Goal: Transaction & Acquisition: Download file/media

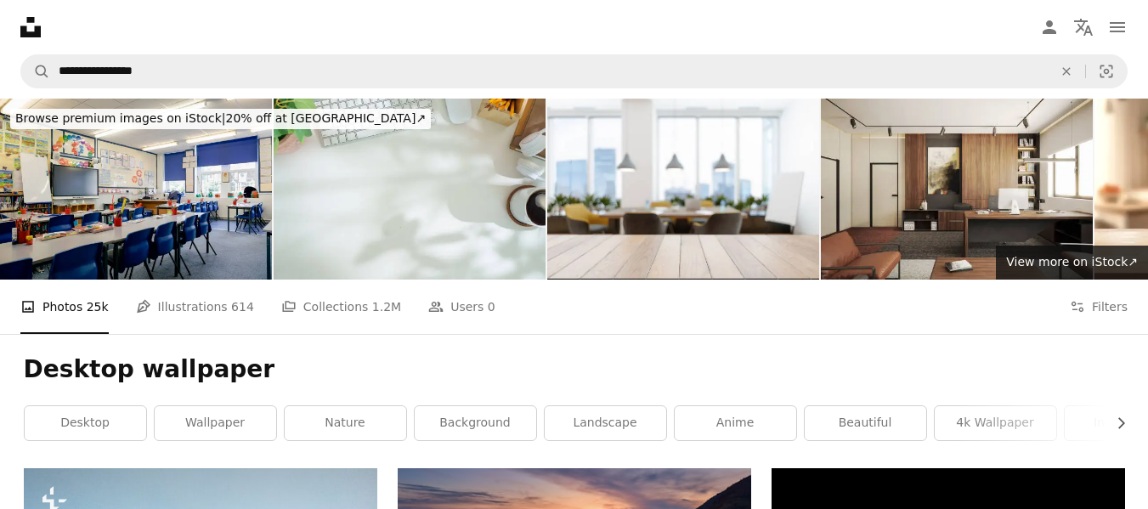
scroll to position [9095, 0]
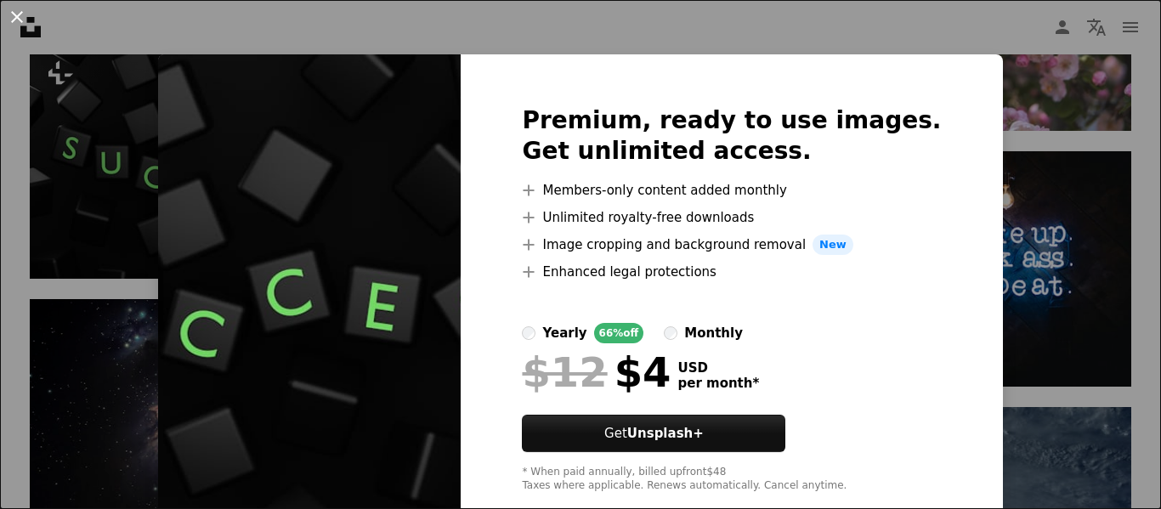
click at [16, 16] on button "An X shape" at bounding box center [17, 17] width 20 height 20
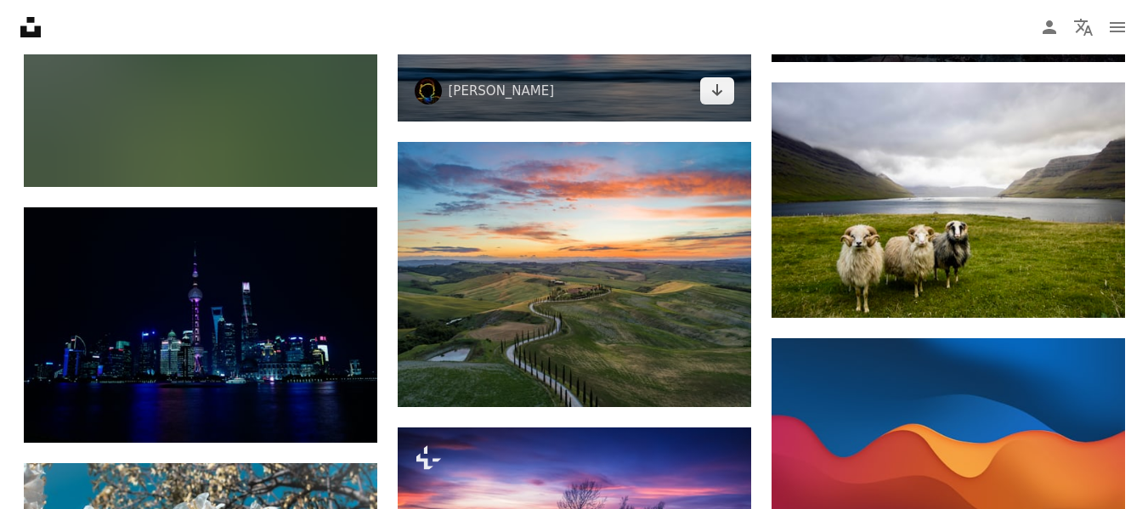
scroll to position [11304, 0]
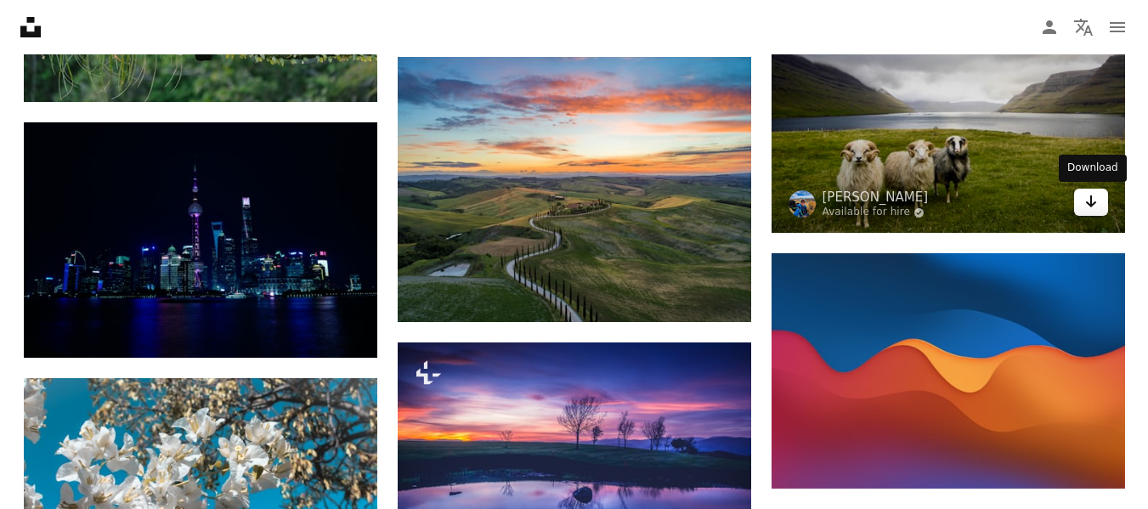
click at [1098, 200] on link "Arrow pointing down" at bounding box center [1091, 202] width 34 height 27
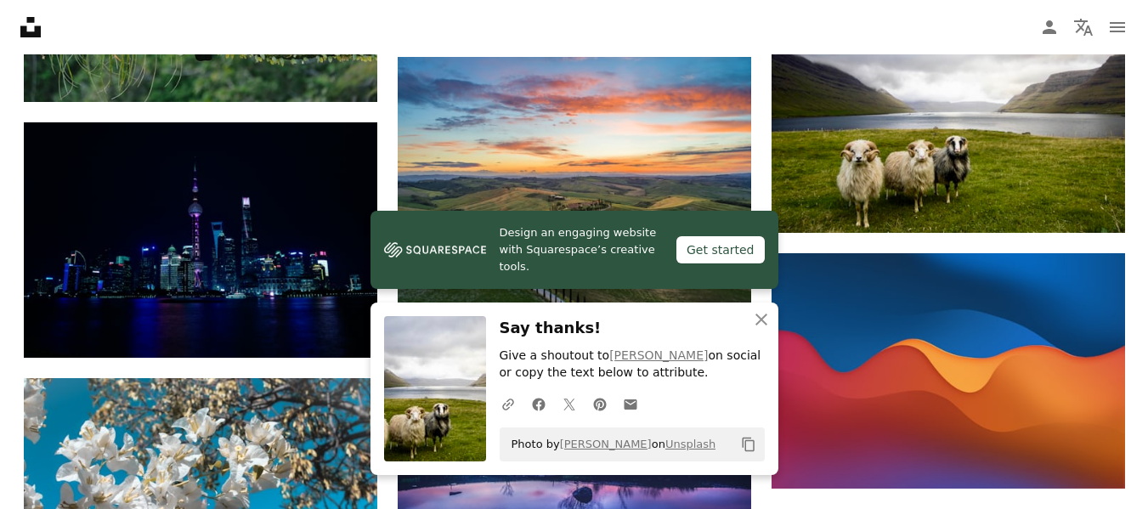
click at [764, 321] on icon "button" at bounding box center [762, 320] width 12 height 12
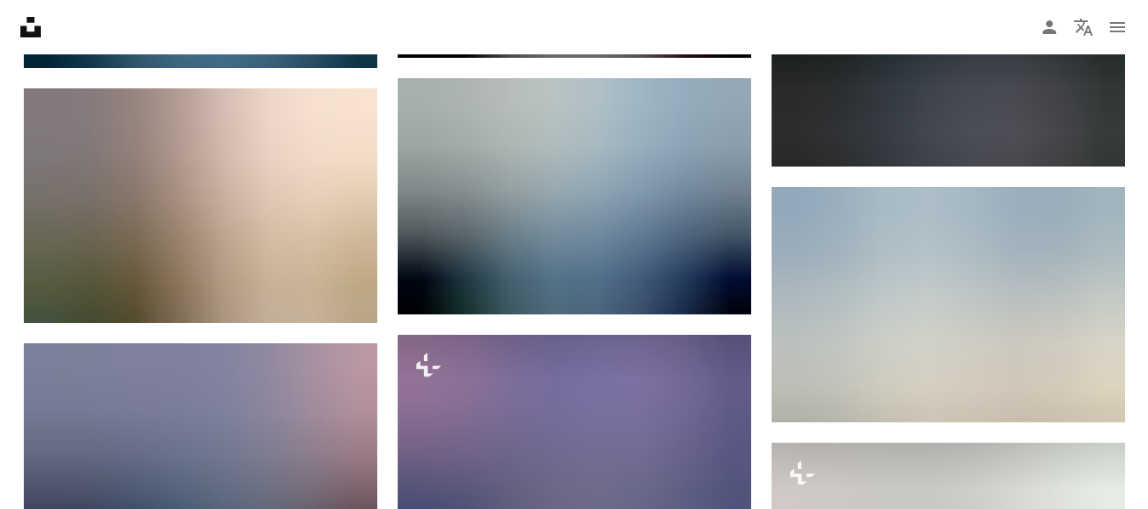
scroll to position [12364, 0]
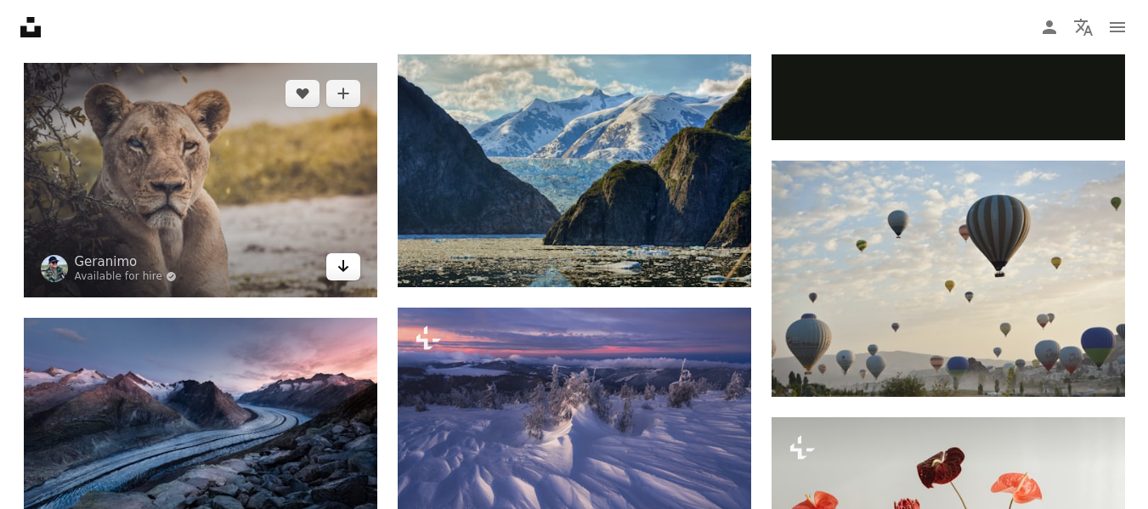
click at [351, 270] on link "Arrow pointing down" at bounding box center [343, 266] width 34 height 27
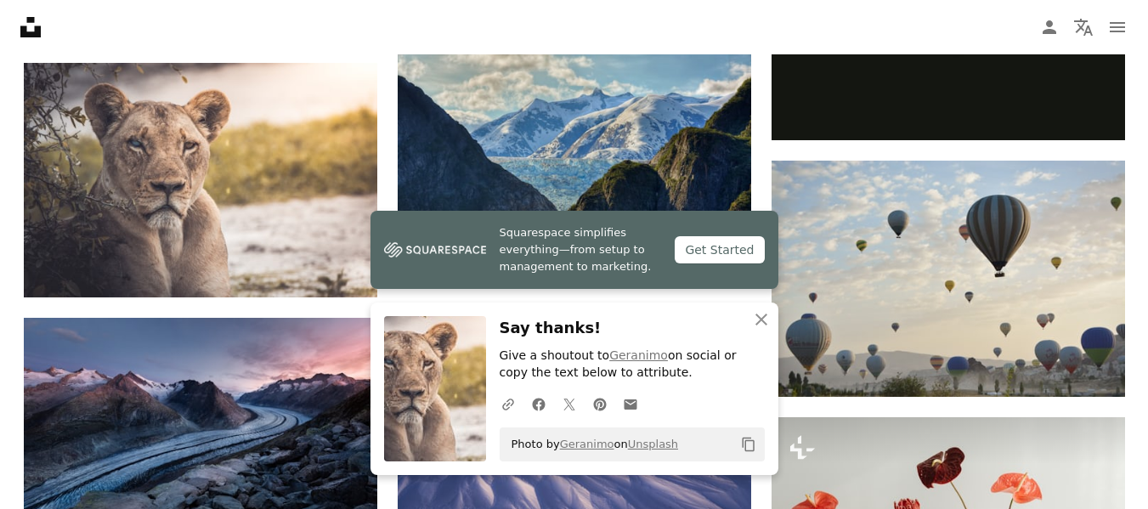
click at [761, 319] on icon "button" at bounding box center [762, 320] width 12 height 12
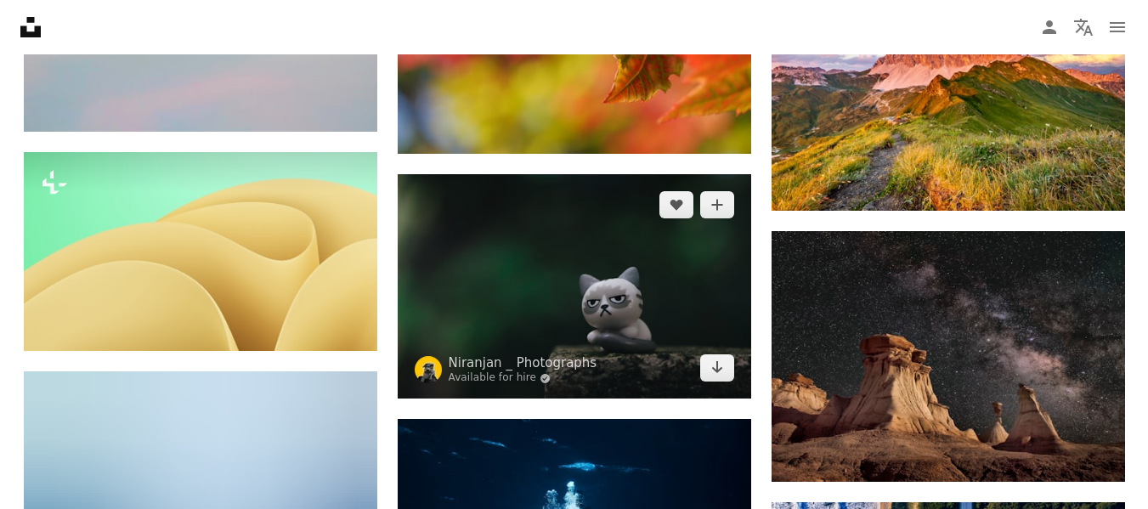
scroll to position [14063, 0]
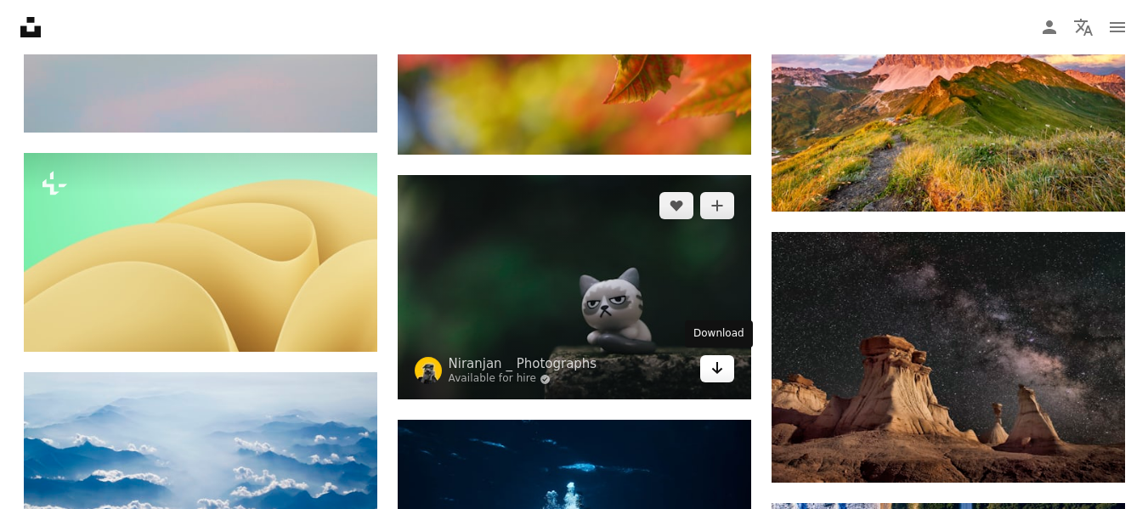
click at [713, 360] on icon "Arrow pointing down" at bounding box center [718, 368] width 14 height 20
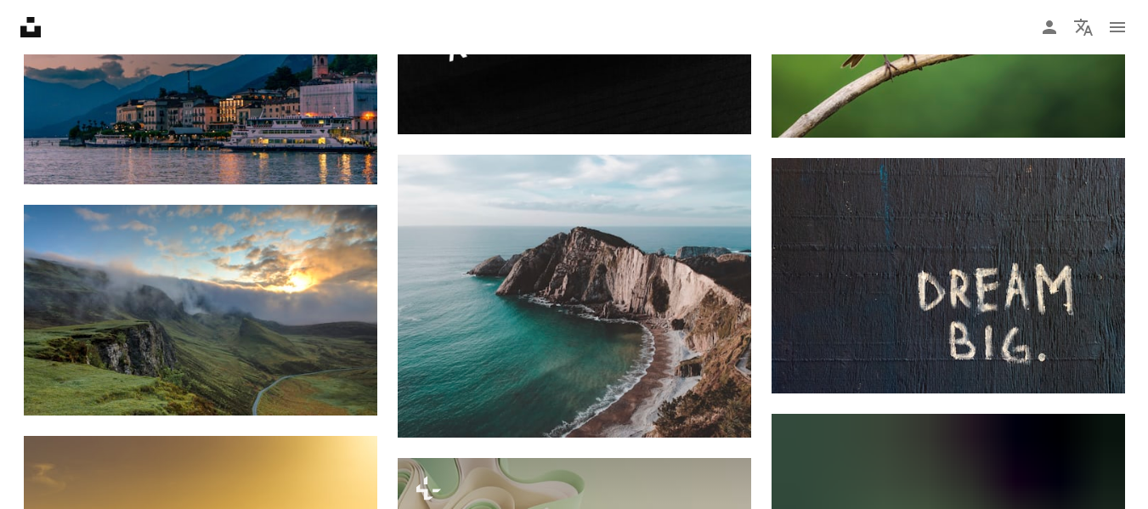
scroll to position [13361, 0]
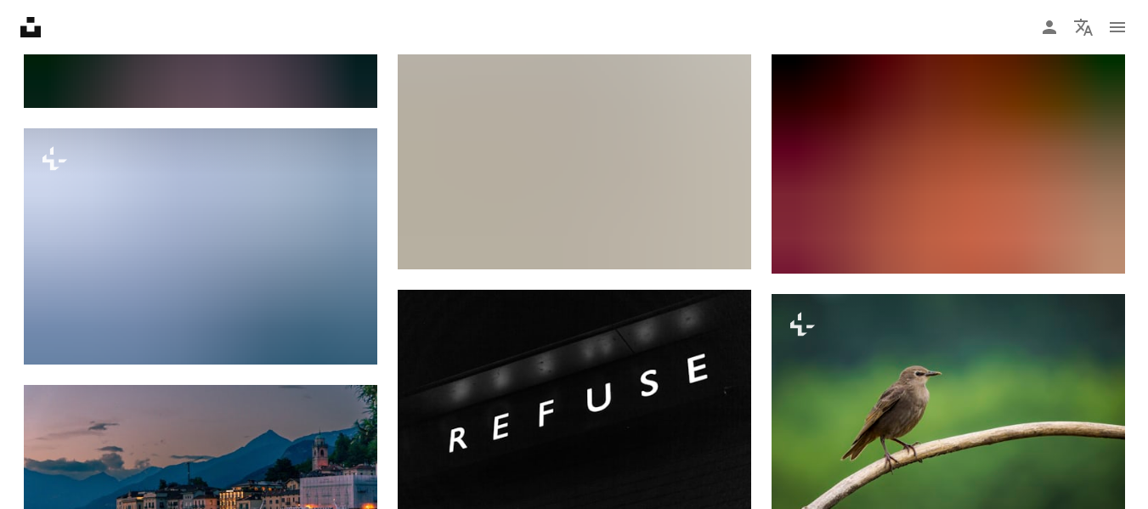
drag, startPoint x: 1153, startPoint y: 410, endPoint x: 1143, endPoint y: 459, distance: 50.3
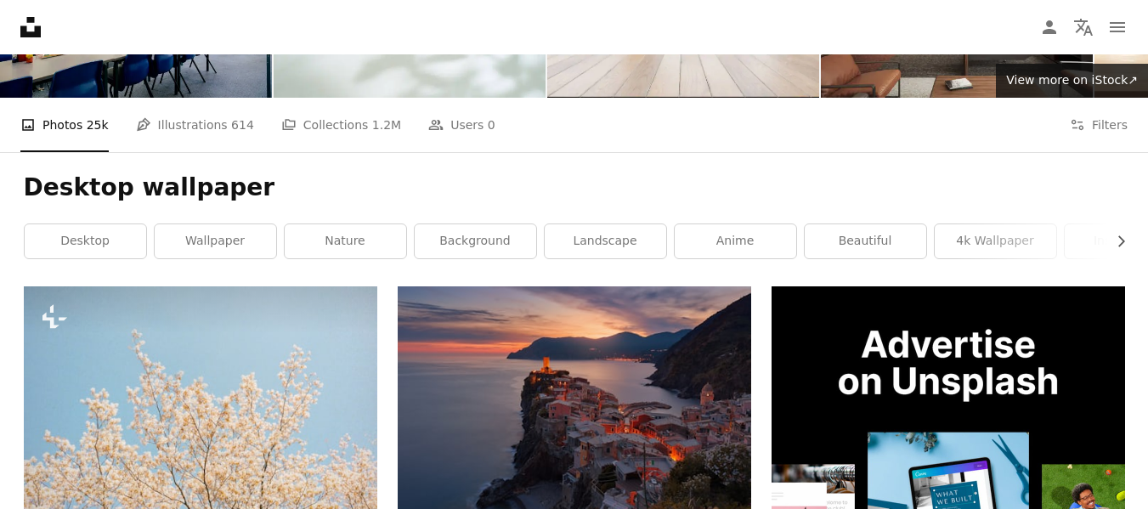
scroll to position [0, 0]
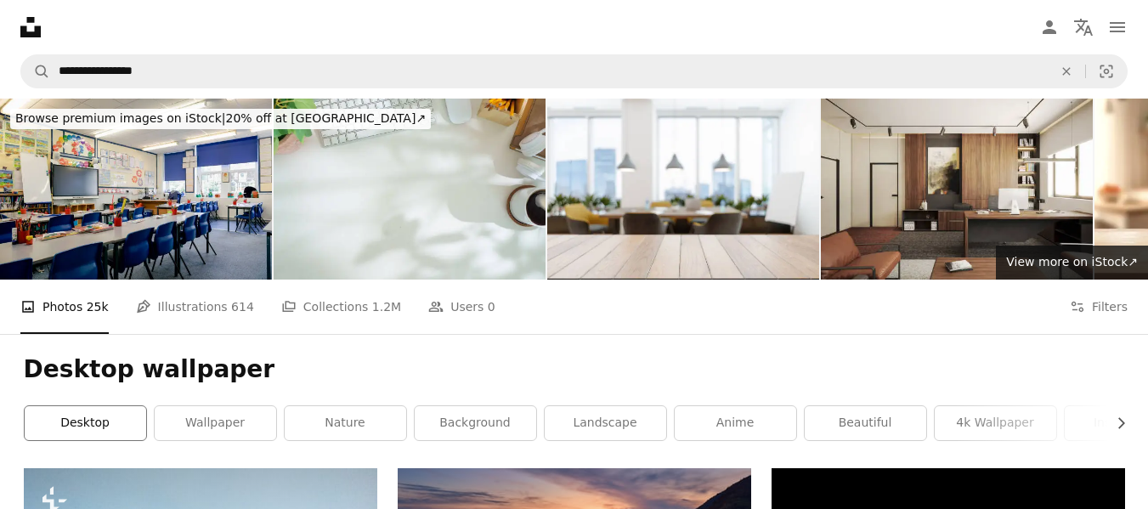
click at [99, 416] on link "desktop" at bounding box center [86, 423] width 122 height 34
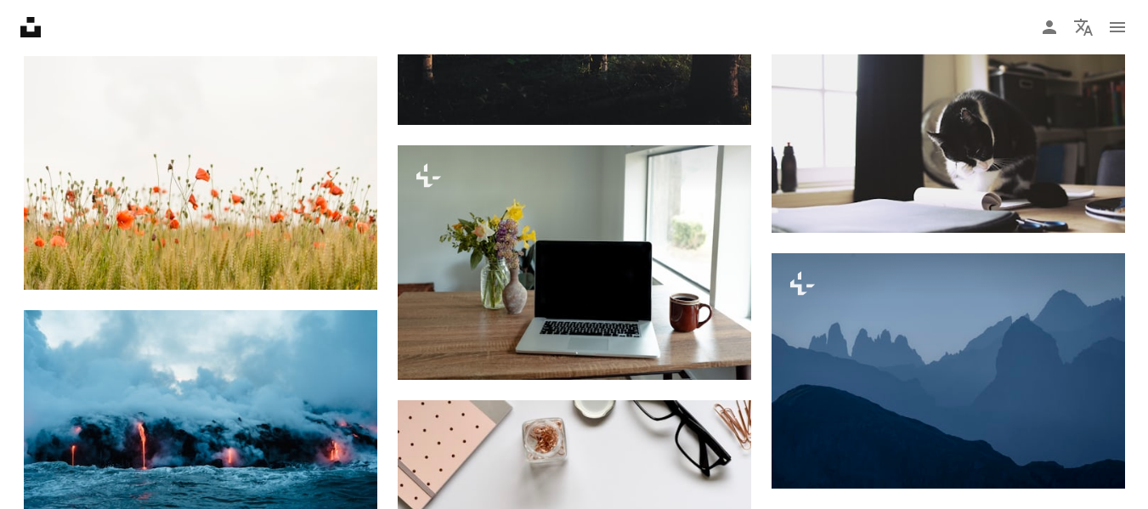
scroll to position [9401, 0]
